Goal: Task Accomplishment & Management: Use online tool/utility

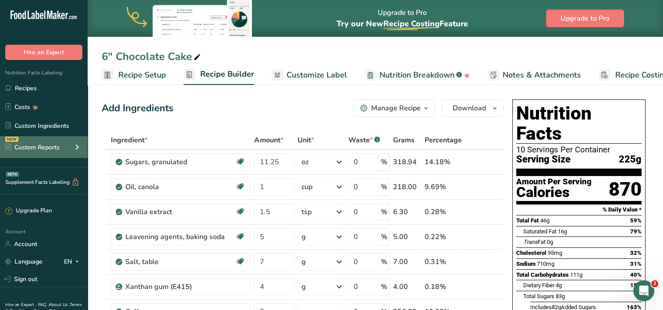
click at [49, 147] on div "Custom Reports" at bounding box center [32, 147] width 54 height 9
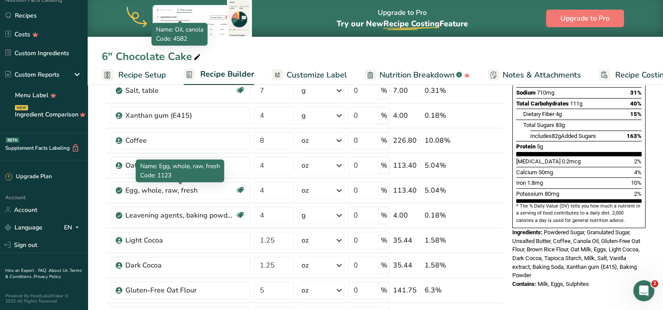
scroll to position [172, 0]
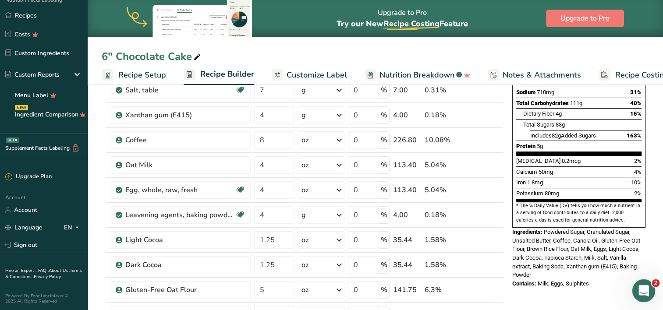
click at [649, 289] on icon "Open Intercom Messenger" at bounding box center [643, 290] width 14 height 14
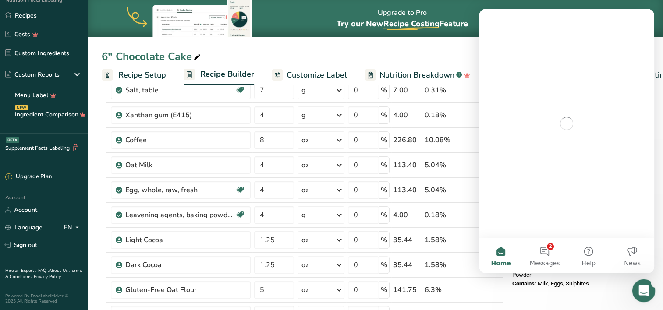
scroll to position [0, 0]
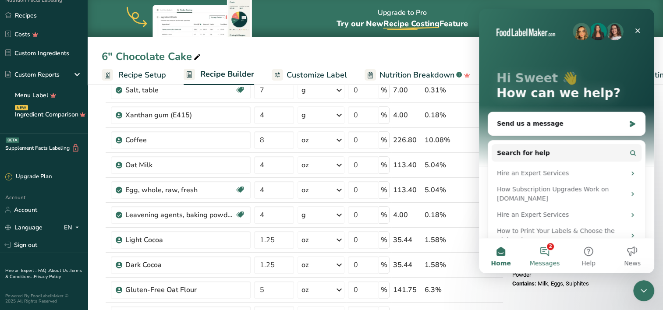
click at [553, 257] on button "2 Messages" at bounding box center [545, 256] width 44 height 35
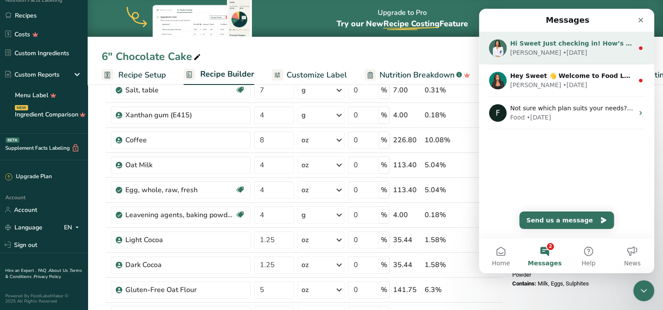
click at [603, 47] on div "Hi Sweet Just checking in! How’s everything going with FLM so far? If you’ve go…" at bounding box center [572, 43] width 124 height 9
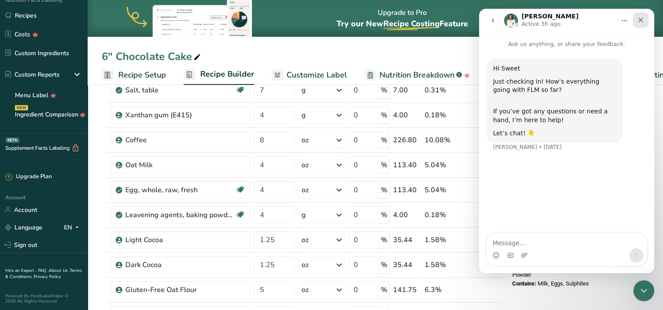
click at [638, 21] on icon "Close" at bounding box center [641, 20] width 7 height 7
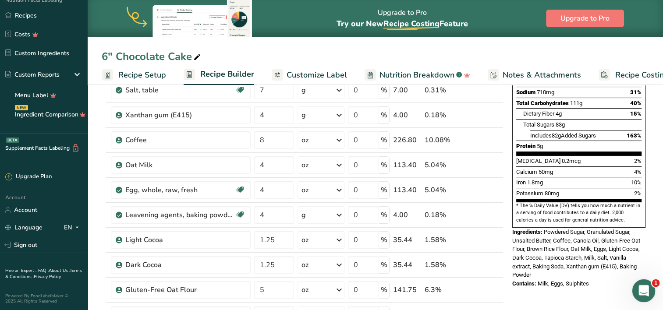
click at [637, 285] on div "Open Intercom Messenger" at bounding box center [642, 289] width 29 height 29
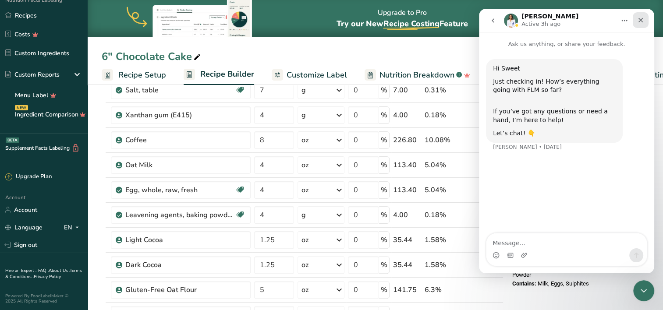
click at [642, 21] on icon "Close" at bounding box center [641, 20] width 5 height 5
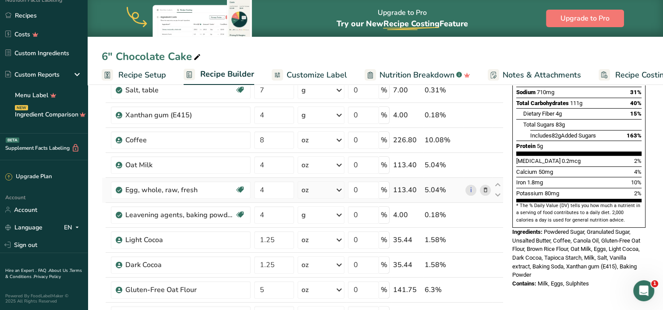
drag, startPoint x: 14, startPoint y: 9, endPoint x: 475, endPoint y: 200, distance: 499.0
click at [475, 200] on td "i" at bounding box center [478, 190] width 29 height 25
click at [641, 299] on div "Open Intercom Messenger" at bounding box center [642, 289] width 29 height 29
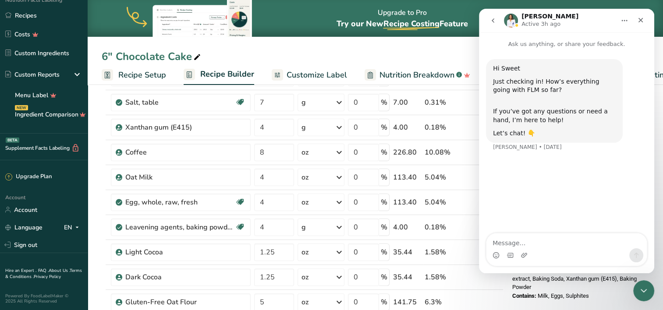
scroll to position [159, 0]
click at [498, 23] on button "go back" at bounding box center [493, 20] width 17 height 17
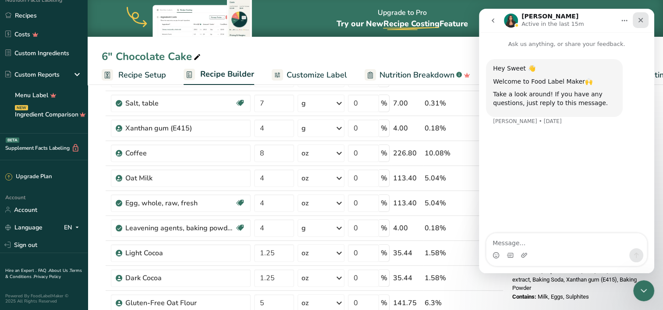
click at [642, 18] on icon "Close" at bounding box center [641, 20] width 7 height 7
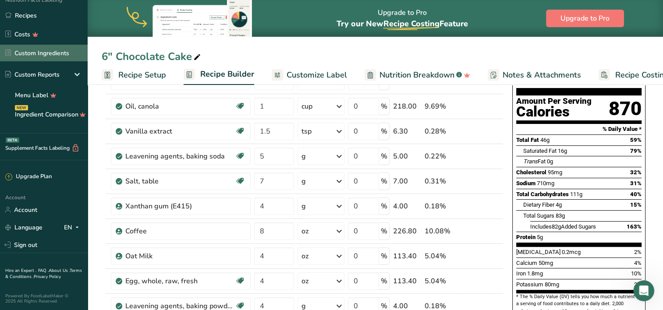
scroll to position [0, 0]
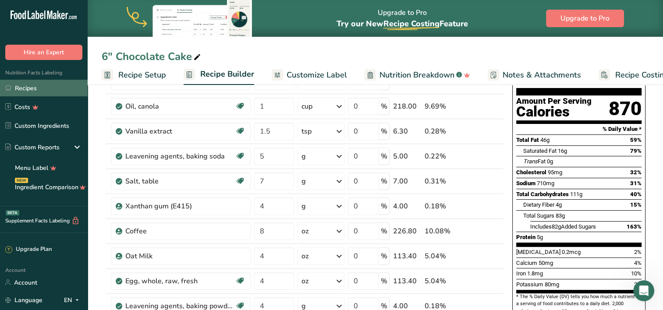
click at [38, 91] on link "Recipes" at bounding box center [44, 88] width 88 height 17
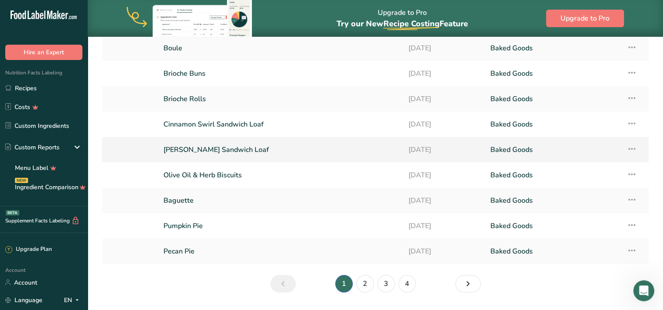
scroll to position [88, 0]
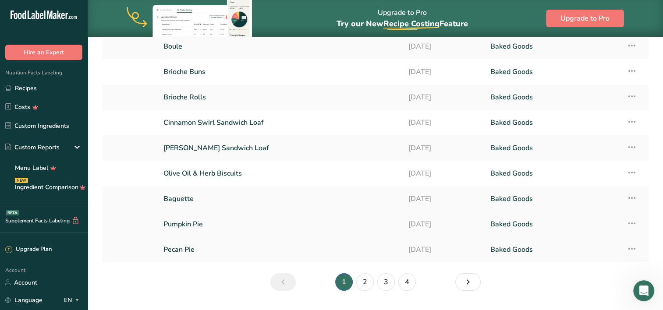
click at [247, 225] on link "Pumpkin Pie" at bounding box center [281, 224] width 235 height 18
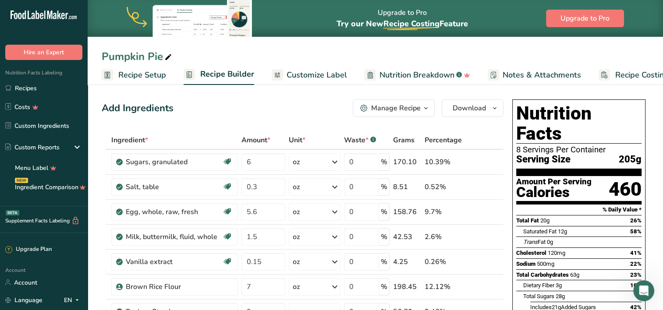
click at [329, 74] on span "Customize Label" at bounding box center [317, 75] width 61 height 12
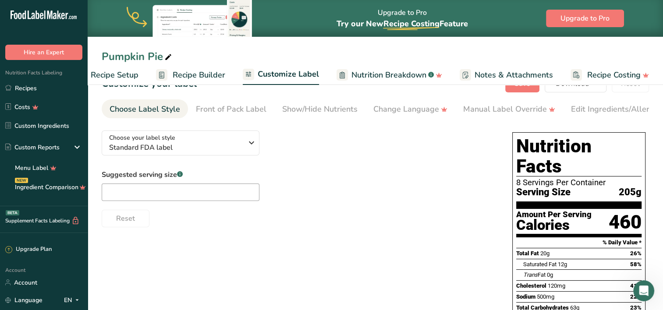
scroll to position [19, 0]
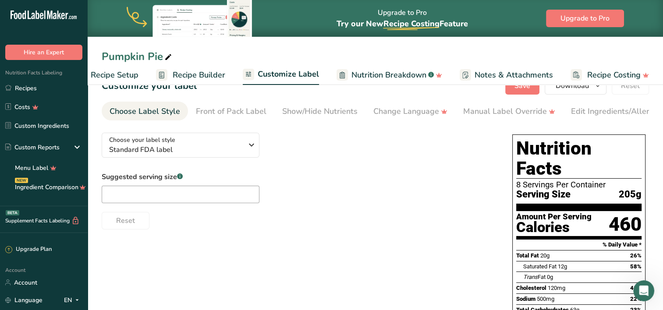
click at [101, 75] on span "Recipe Setup" at bounding box center [115, 75] width 48 height 12
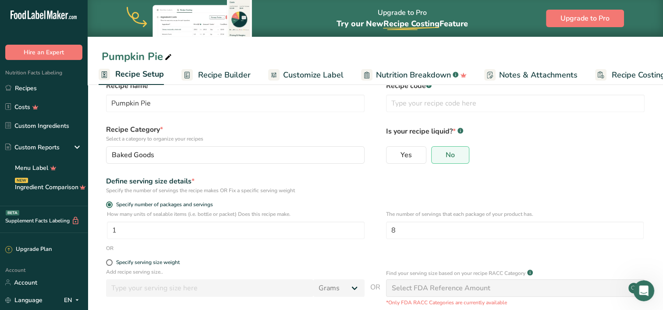
scroll to position [89, 0]
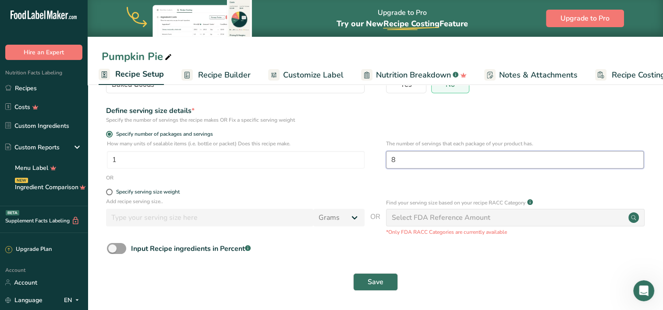
click at [413, 161] on input "8" at bounding box center [515, 160] width 258 height 18
type input "10"
click at [391, 284] on button "Save" at bounding box center [375, 283] width 45 height 18
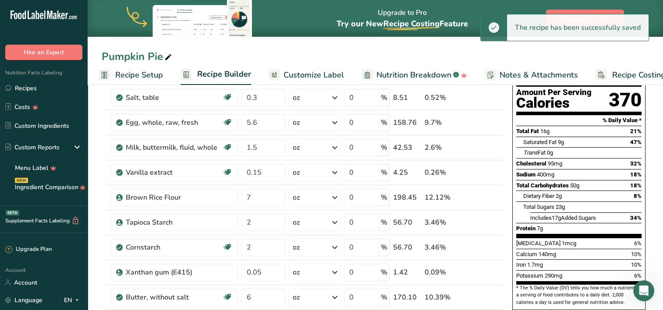
click at [324, 69] on span "Customize Label" at bounding box center [314, 75] width 61 height 12
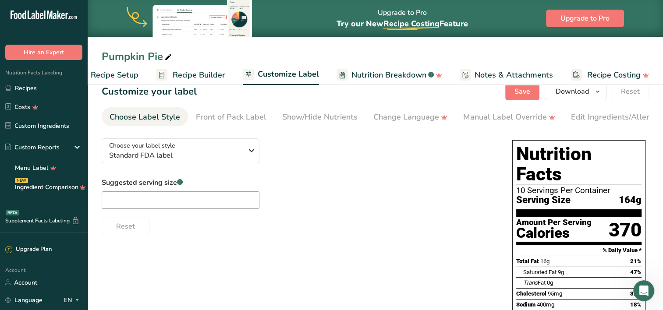
scroll to position [12, 0]
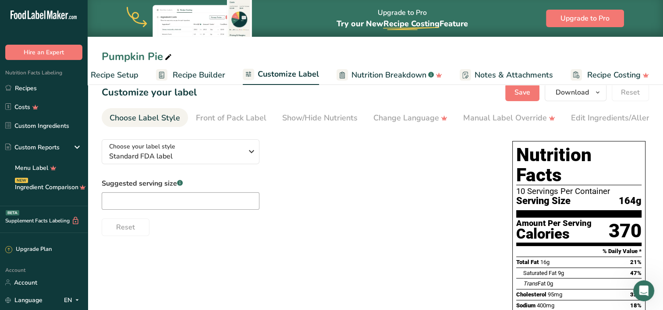
drag, startPoint x: 118, startPoint y: 77, endPoint x: 100, endPoint y: 76, distance: 17.2
click at [118, 77] on span "Recipe Setup" at bounding box center [115, 75] width 48 height 12
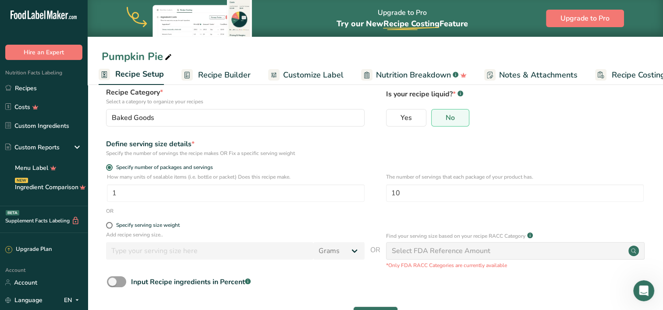
scroll to position [57, 0]
click at [432, 193] on input "10" at bounding box center [515, 192] width 258 height 18
type input "1"
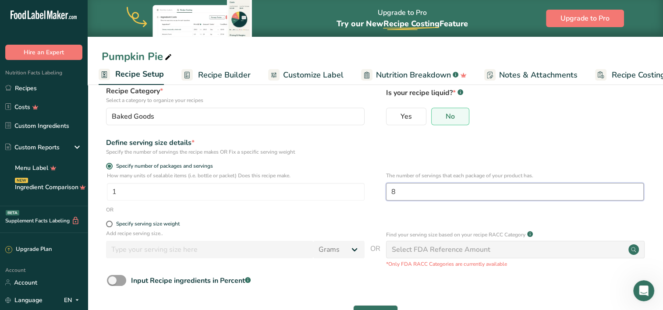
scroll to position [89, 0]
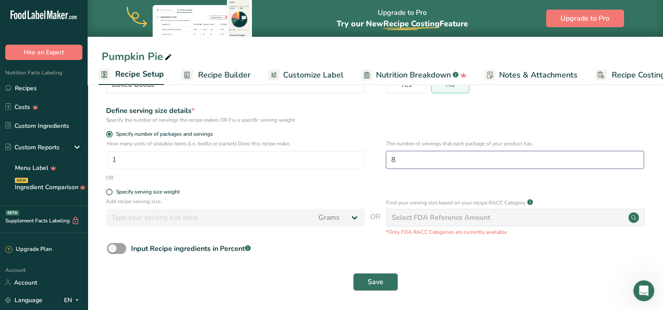
type input "8"
click at [384, 280] on button "Save" at bounding box center [375, 283] width 45 height 18
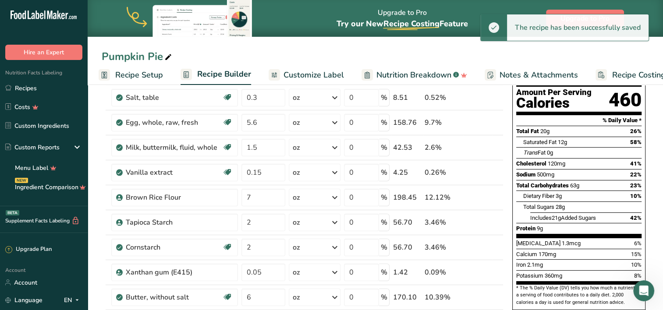
scroll to position [33, 0]
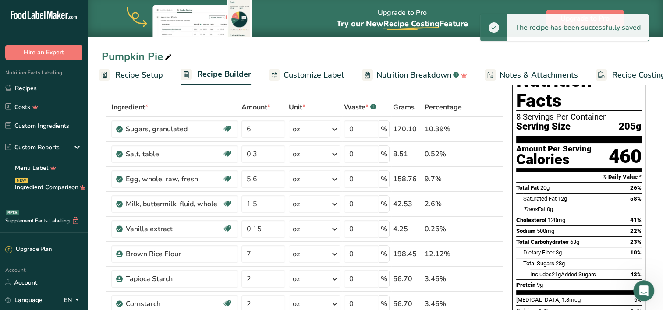
click at [321, 71] on span "Customize Label" at bounding box center [314, 75] width 61 height 12
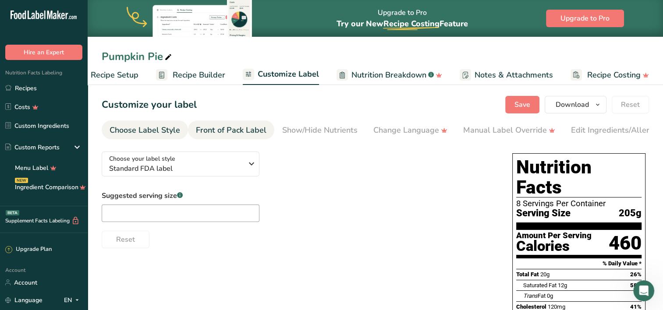
drag, startPoint x: 115, startPoint y: 74, endPoint x: 248, endPoint y: 131, distance: 145.0
click at [115, 74] on span "Recipe Setup" at bounding box center [115, 75] width 48 height 12
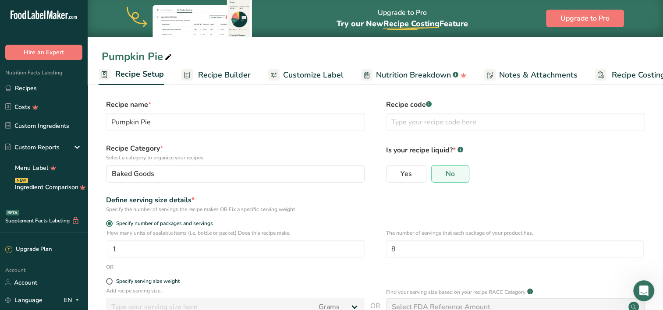
scroll to position [47, 0]
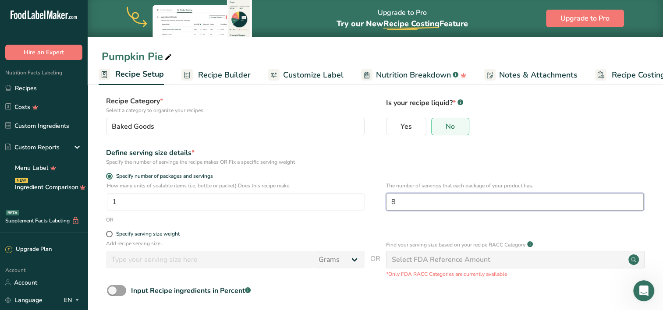
click at [412, 203] on input "8" at bounding box center [515, 202] width 258 height 18
type input "12"
click at [476, 186] on p "The number of servings that each package of your product has." at bounding box center [515, 186] width 258 height 8
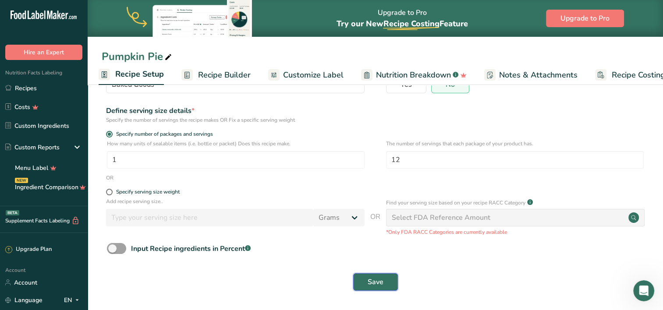
click at [396, 285] on button "Save" at bounding box center [375, 283] width 45 height 18
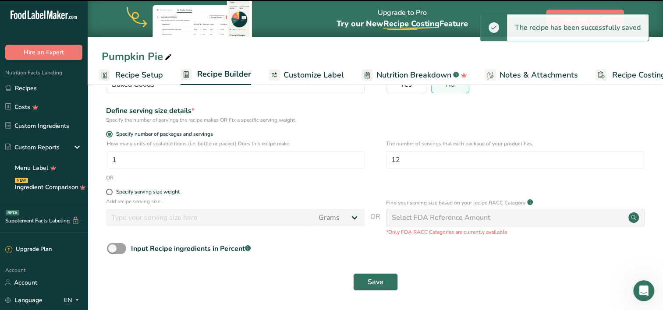
click at [306, 74] on span "Customize Label" at bounding box center [314, 75] width 61 height 12
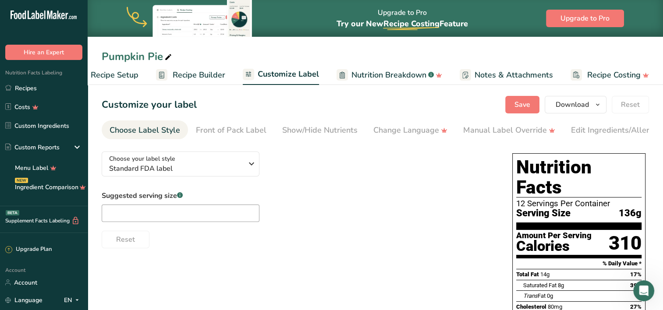
click at [130, 76] on span "Recipe Setup" at bounding box center [115, 75] width 48 height 12
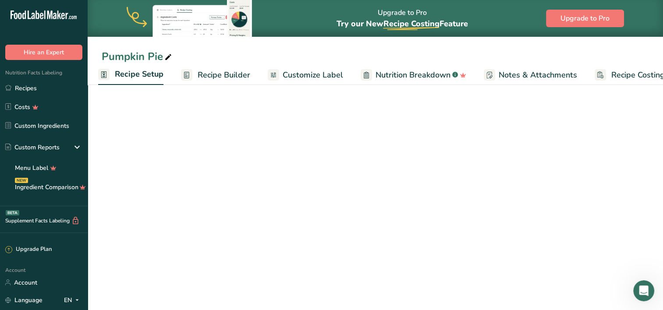
scroll to position [0, 3]
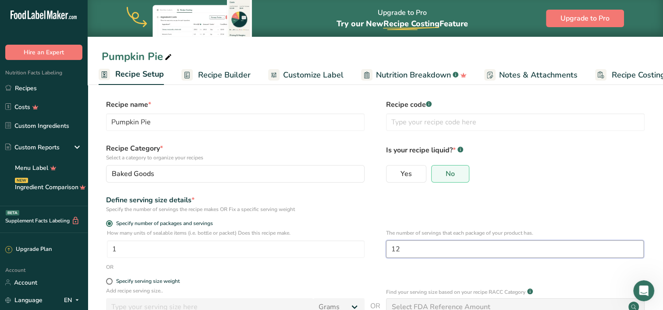
drag, startPoint x: 416, startPoint y: 247, endPoint x: 353, endPoint y: 235, distance: 64.0
click at [353, 235] on div "How many units of sealable items (i.e. bottle or packet) Does this recipe make.…" at bounding box center [376, 246] width 548 height 34
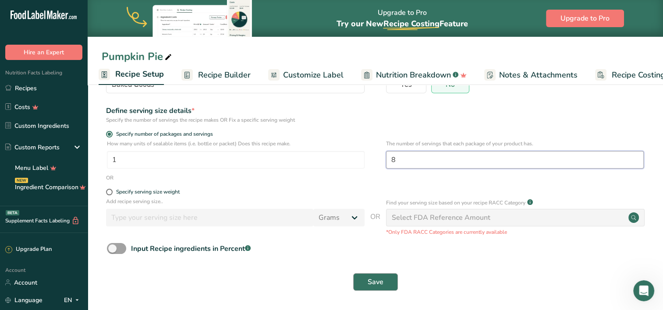
type input "8"
click at [381, 279] on span "Save" at bounding box center [376, 282] width 16 height 11
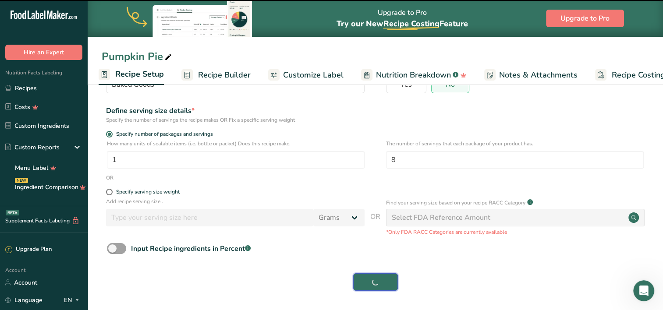
scroll to position [0, 0]
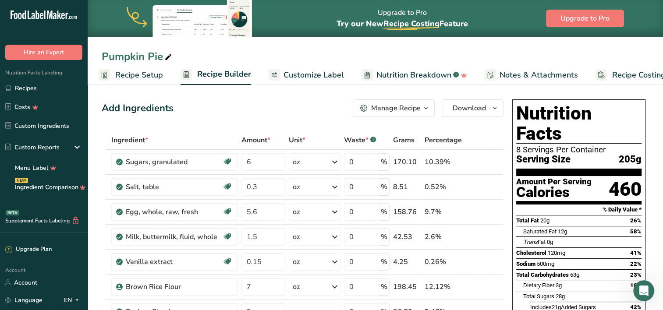
click at [425, 107] on icon "button" at bounding box center [426, 108] width 7 height 11
